Goal: Transaction & Acquisition: Book appointment/travel/reservation

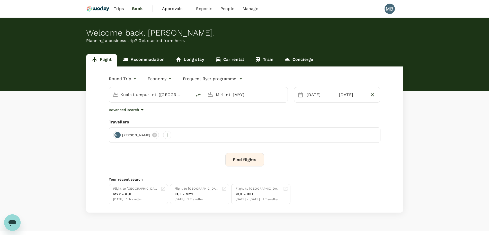
click at [372, 95] on icon "button" at bounding box center [373, 95] width 4 height 4
type input "oneway"
click at [254, 157] on button "Find flights" at bounding box center [244, 159] width 39 height 13
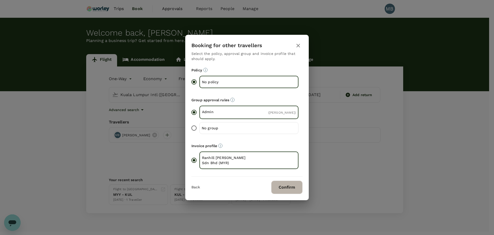
click at [289, 194] on button "Confirm" at bounding box center [286, 186] width 31 height 13
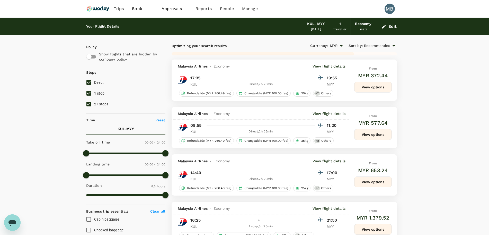
type input "1085"
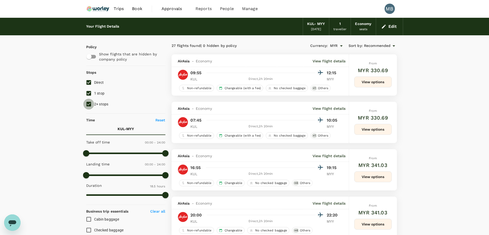
click at [90, 103] on input "2+ stops" at bounding box center [88, 104] width 11 height 11
checkbox input "false"
click at [88, 93] on input "1 stop" at bounding box center [88, 93] width 11 height 11
checkbox input "false"
click at [385, 44] on span "Recommended" at bounding box center [377, 46] width 27 height 6
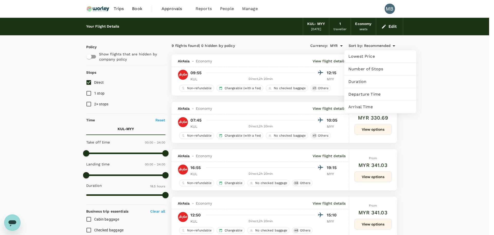
click at [371, 93] on span "Departure Time" at bounding box center [380, 94] width 64 height 6
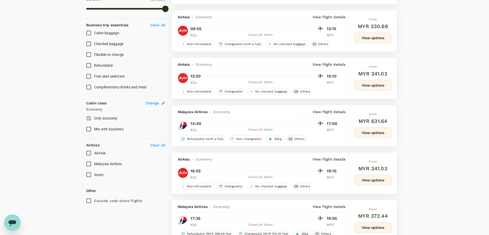
scroll to position [225, 0]
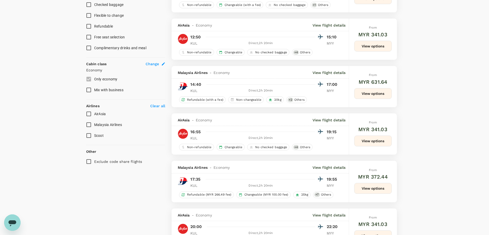
click at [88, 112] on input "AirAsia" at bounding box center [88, 113] width 11 height 11
checkbox input "true"
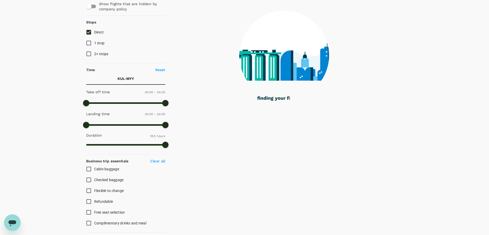
scroll to position [29, 0]
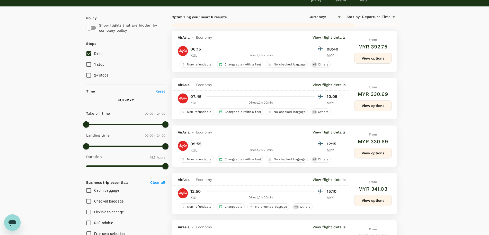
type input "MYR"
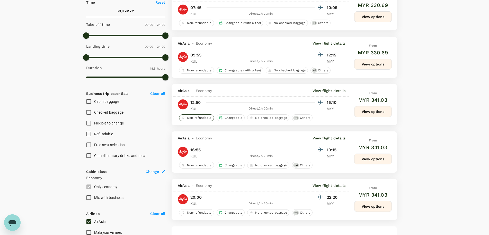
scroll to position [129, 0]
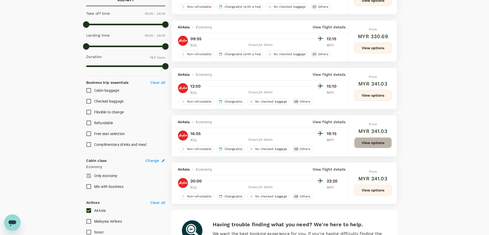
click at [367, 143] on button "View options" at bounding box center [373, 142] width 38 height 11
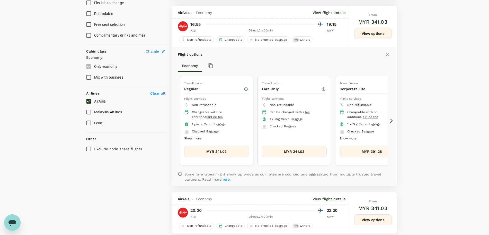
scroll to position [244, 0]
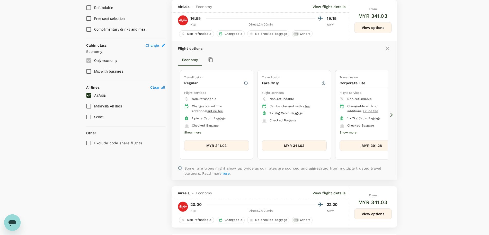
click at [238, 145] on button "MYR 341.03" at bounding box center [216, 145] width 65 height 11
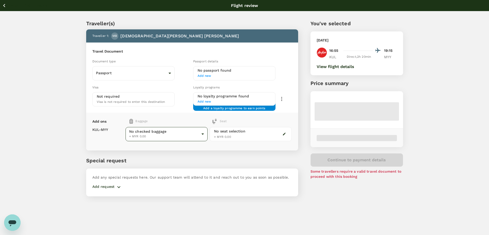
click at [164, 133] on body "Back to flight results Flight review Traveller(s) Traveller 1 : MB [PERSON_NAME…" at bounding box center [244, 124] width 489 height 248
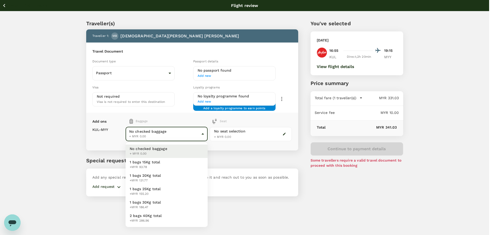
click at [166, 174] on li "1 bags 20Kg total +MYR 131.77" at bounding box center [167, 177] width 82 height 13
type input "2 - 131.77"
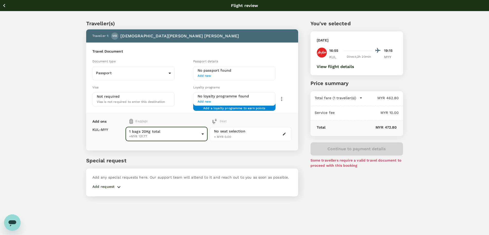
click at [2, 6] on icon "button" at bounding box center [4, 5] width 6 height 6
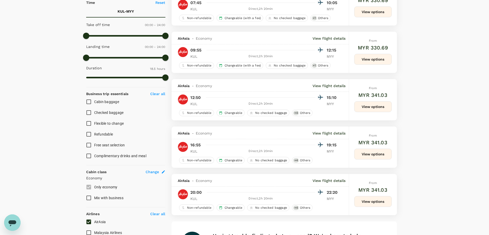
scroll to position [129, 0]
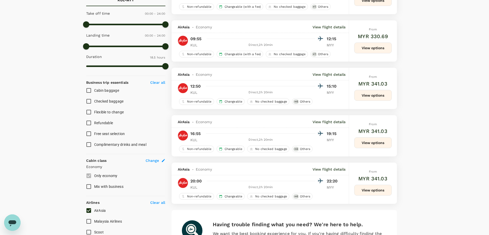
click at [366, 142] on button "View options" at bounding box center [373, 142] width 38 height 11
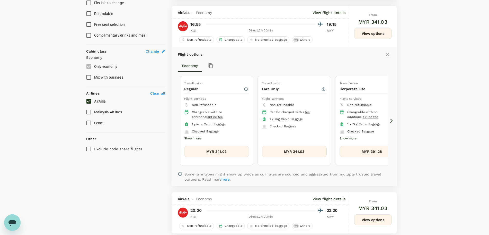
scroll to position [244, 0]
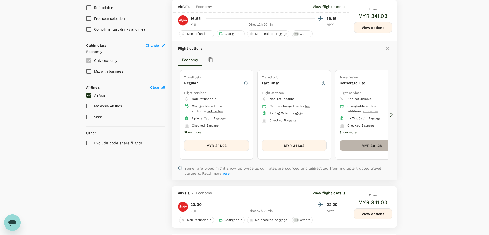
click at [375, 146] on button "MYR 391.28" at bounding box center [372, 145] width 65 height 11
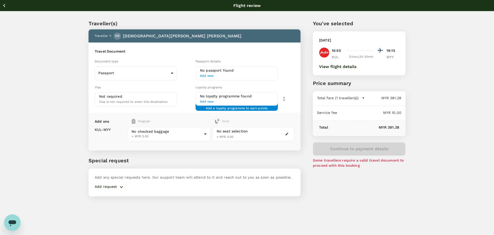
click at [170, 132] on body "Back to flight results Flight review Traveller(s) Traveller 1 : MB [PERSON_NAME…" at bounding box center [247, 124] width 494 height 248
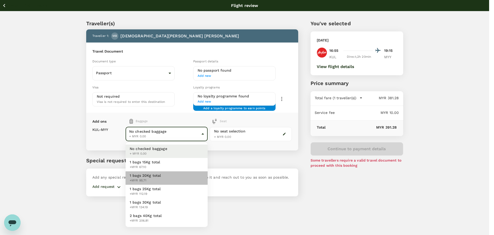
click at [166, 179] on li "1 bags 20Kg total +MYR 95.71" at bounding box center [167, 177] width 82 height 13
type input "2 - 95.71"
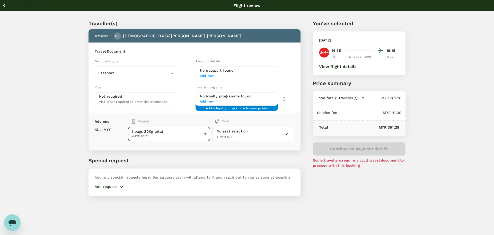
click at [137, 134] on body "Back to flight results Flight review Traveller(s) Traveller 1 : MB [PERSON_NAME…" at bounding box center [247, 124] width 494 height 248
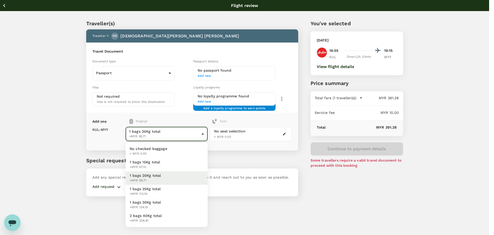
click at [139, 149] on span "No checked baggage" at bounding box center [149, 148] width 38 height 5
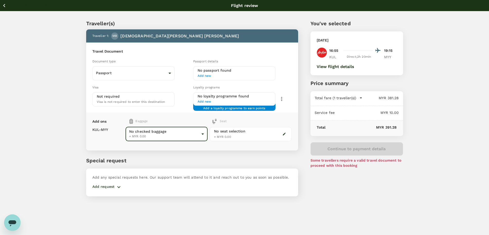
click at [137, 136] on body "Back to flight results Flight review Traveller(s) Traveller 1 : MB [PERSON_NAME…" at bounding box center [244, 124] width 489 height 248
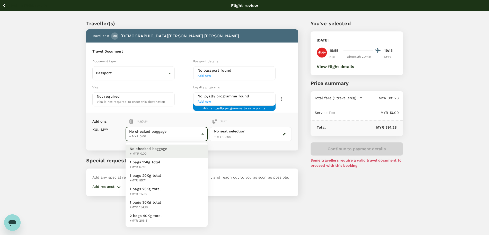
click at [144, 175] on span "1 bags 20Kg total" at bounding box center [145, 175] width 31 height 5
type input "2 - 95.71"
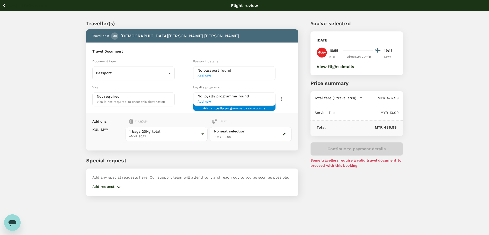
click at [5, 7] on icon "button" at bounding box center [4, 5] width 6 height 6
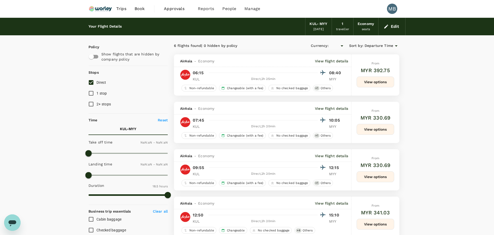
type input "MYR"
type input "1440"
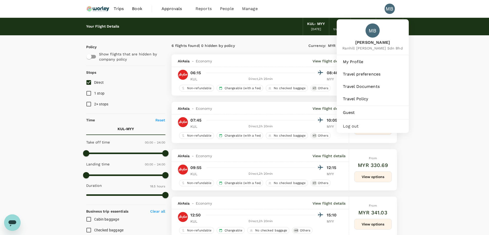
click at [361, 132] on div "Log out" at bounding box center [373, 125] width 68 height 11
